Goal: Information Seeking & Learning: Learn about a topic

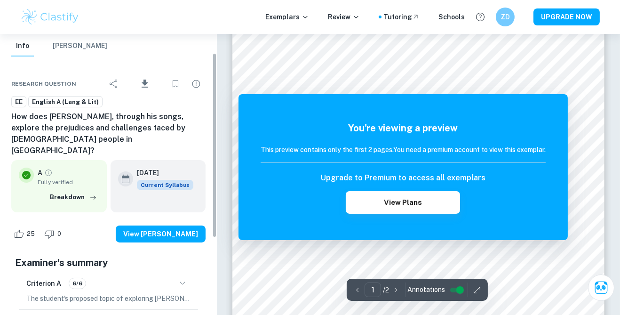
scroll to position [32, 0]
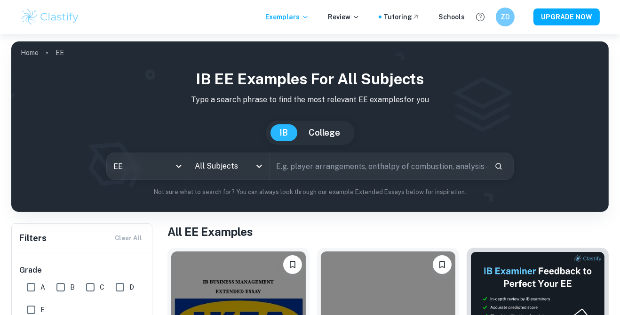
click at [226, 169] on input "All Subjects" at bounding box center [222, 166] width 58 height 18
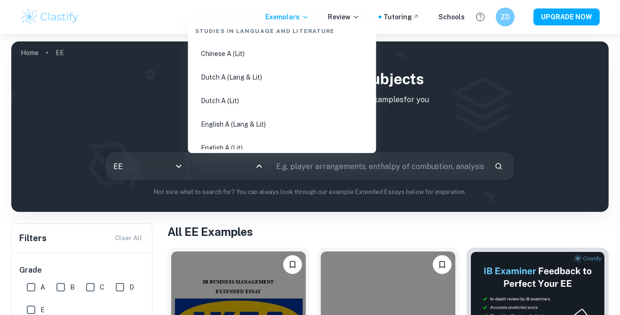
scroll to position [74, 0]
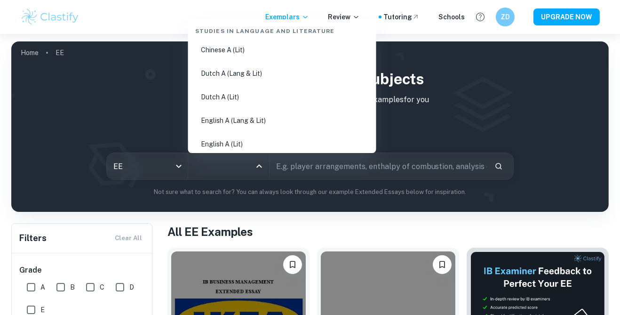
click at [214, 110] on li "English A (Lang & Lit)" at bounding box center [282, 121] width 181 height 22
type input "English A (Lang & Lit)"
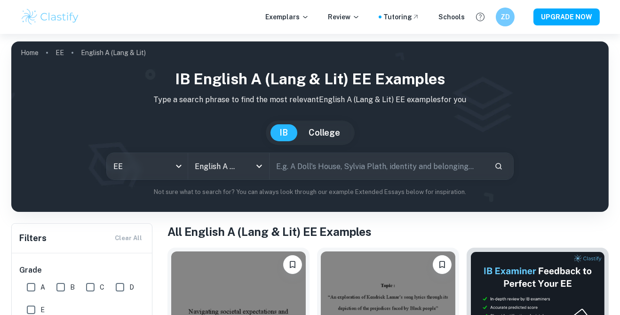
click at [340, 168] on input "text" at bounding box center [379, 166] width 218 height 26
type input "[PERSON_NAME]"
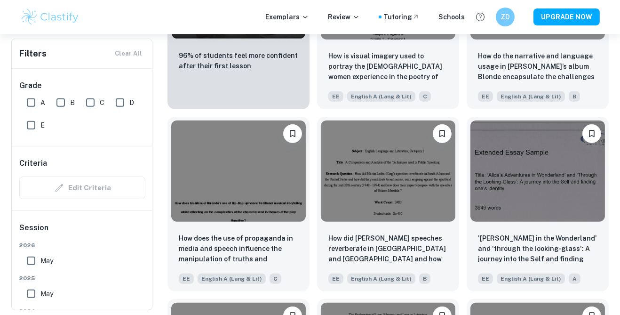
scroll to position [677, 0]
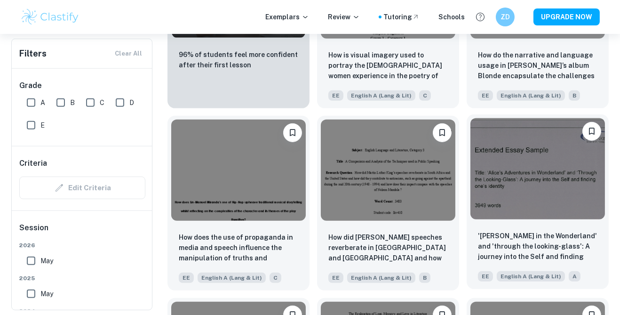
click at [531, 235] on p "'[PERSON_NAME] in the Wonderland' and 'through the looking-glass': A journey in…" at bounding box center [538, 247] width 120 height 32
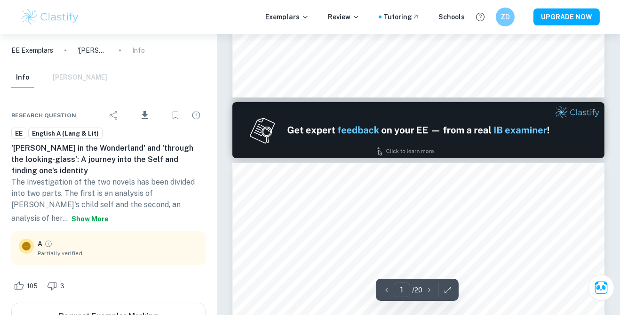
type input "2"
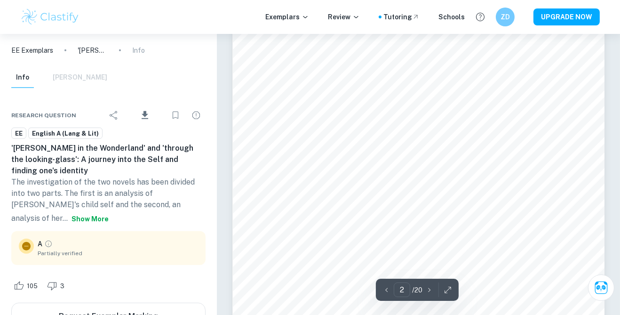
scroll to position [877, 0]
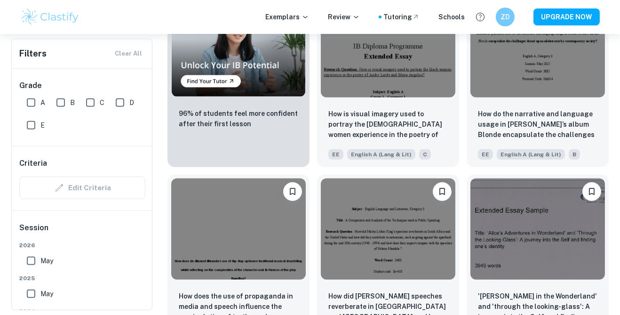
scroll to position [620, 0]
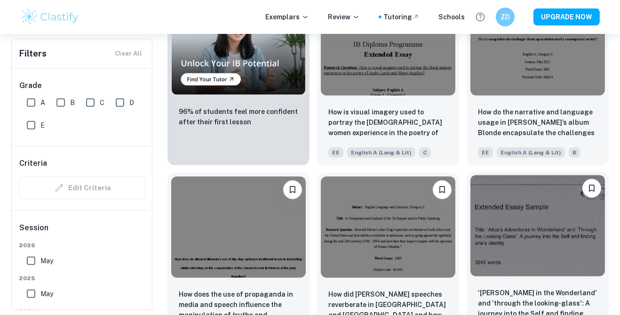
click at [517, 240] on img at bounding box center [538, 225] width 135 height 101
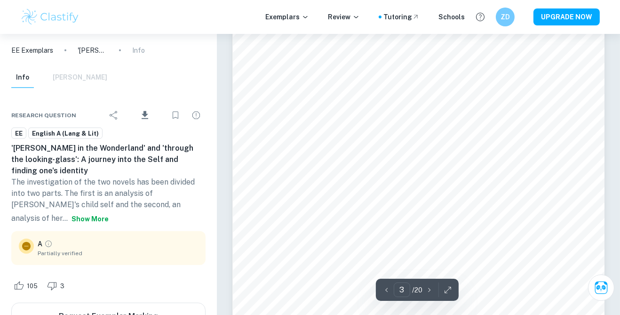
scroll to position [1257, 0]
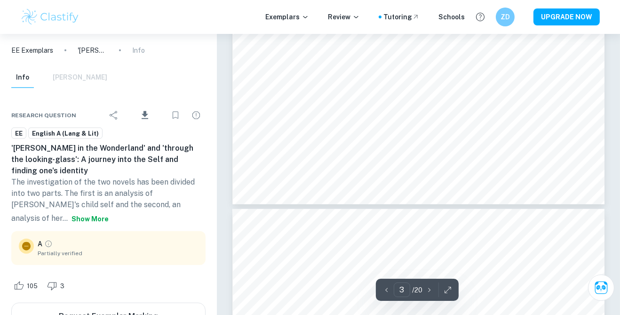
type input "4"
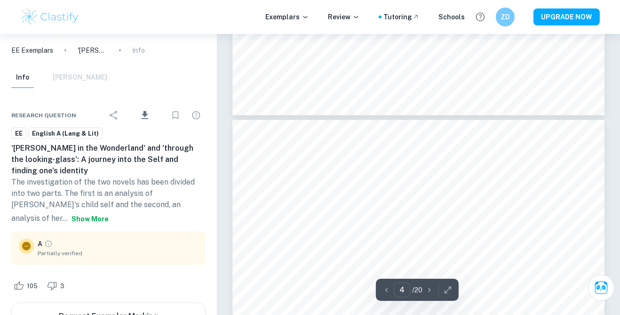
scroll to position [1640, 0]
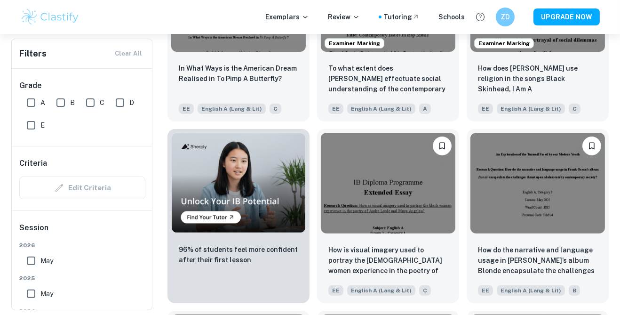
scroll to position [483, 0]
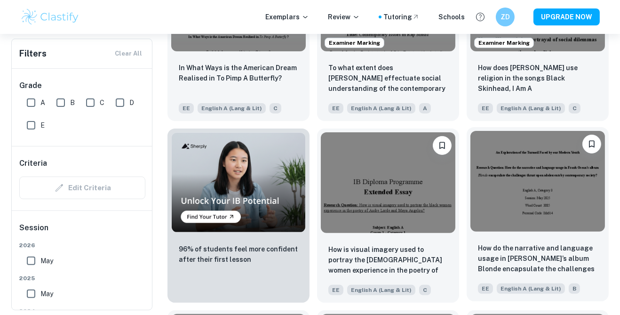
click at [509, 239] on div "How do the narrative and language usage in [PERSON_NAME]’s album Blonde encapsu…" at bounding box center [538, 268] width 142 height 66
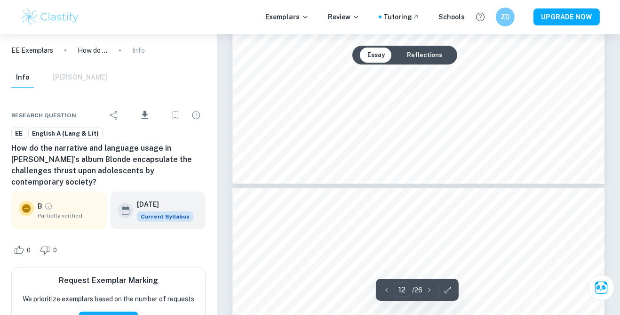
scroll to position [5903, 0]
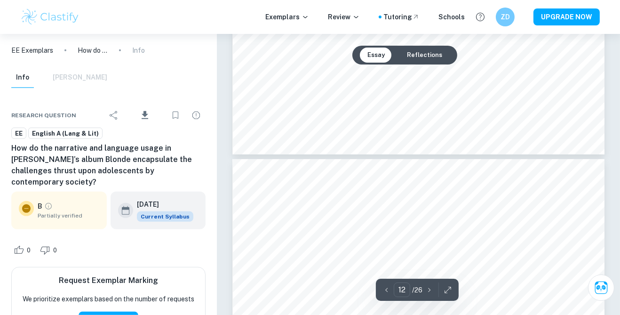
type input "13"
